Goal: Task Accomplishment & Management: Manage account settings

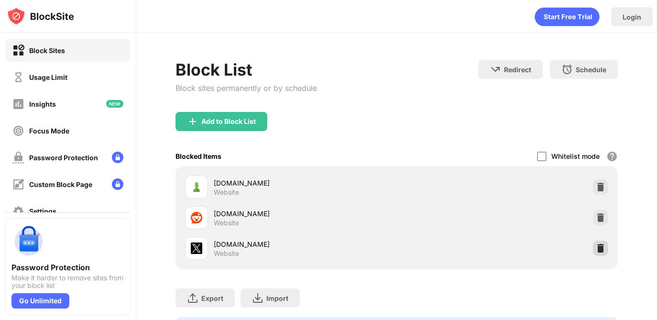
click at [600, 252] on img at bounding box center [601, 248] width 10 height 10
